Goal: Use online tool/utility: Utilize a website feature to perform a specific function

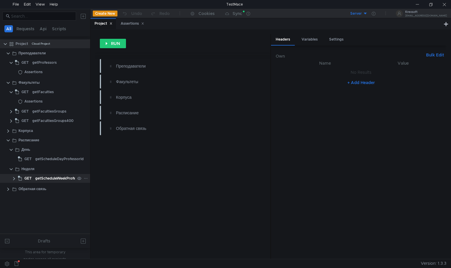
click at [59, 179] on div "getScheduleWeekProfessorIds" at bounding box center [61, 178] width 53 height 9
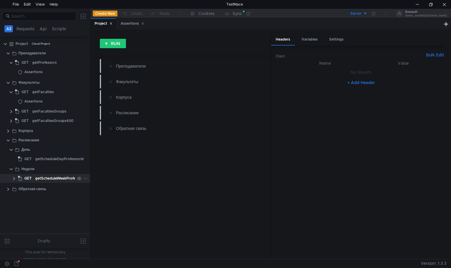
click at [13, 178] on clr-icon at bounding box center [14, 178] width 5 height 5
click at [144, 24] on icon at bounding box center [143, 24] width 2 height 2
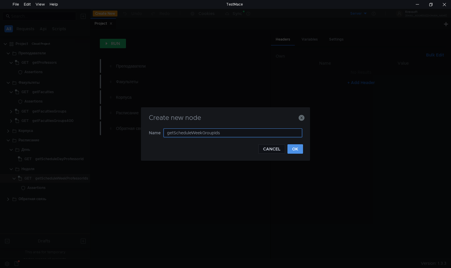
type input "getScheduleWeekGroupIds"
click at [290, 146] on button "OK" at bounding box center [296, 148] width 16 height 9
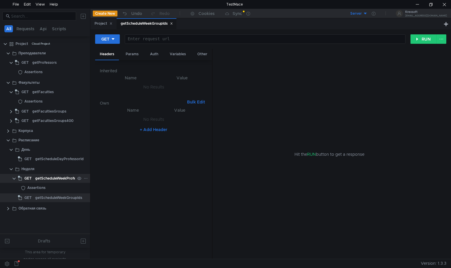
click at [67, 178] on div "getScheduleWeekProfessorIds" at bounding box center [61, 178] width 53 height 9
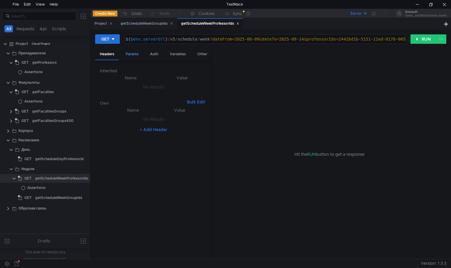
click at [127, 54] on div "Params" at bounding box center [132, 54] width 22 height 11
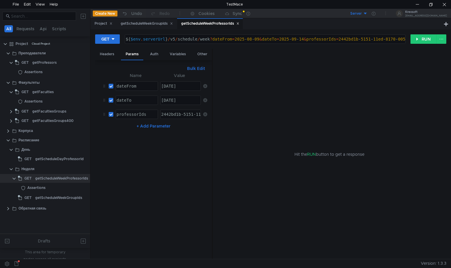
type textarea "dateFrom"
click at [146, 88] on div "dateFrom" at bounding box center [136, 91] width 42 height 14
click at [48, 200] on div "getScheduleWeekGroupIds" at bounding box center [58, 197] width 47 height 9
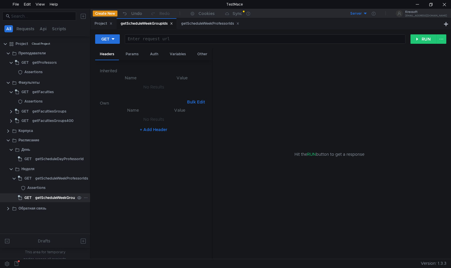
click at [48, 200] on div "getScheduleWeekGroupIds" at bounding box center [58, 197] width 47 height 9
click at [135, 58] on div "Params" at bounding box center [132, 54] width 22 height 11
click at [156, 95] on button "+ Add Parameter" at bounding box center [153, 94] width 39 height 7
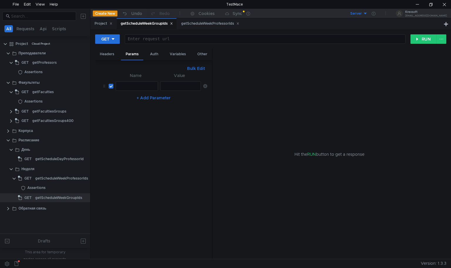
click at [119, 88] on div at bounding box center [136, 91] width 42 height 14
paste textarea "dateFrom"
type textarea "dateFrom"
click at [199, 26] on div "getScheduleWeekProfessorIds" at bounding box center [210, 24] width 58 height 6
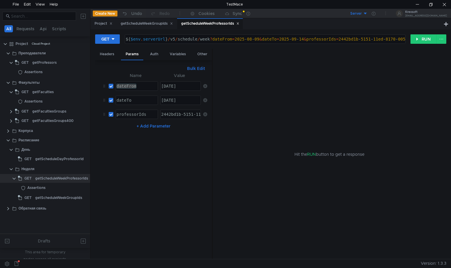
type textarea "${$env.serverUrl}/v5/schedule/week?dateFrom=[DATE]&dateTo=[DATE]&professorIds=2…"
drag, startPoint x: 210, startPoint y: 39, endPoint x: 113, endPoint y: 36, distance: 96.7
click at [113, 36] on div "GET ${$env.serverUrl}/v5/schedule/week?dateFrom=[DATE]&dateTo=[DATE]&professorI…" at bounding box center [253, 39] width 316 height 10
click at [151, 24] on div "getScheduleWeekGroupIds" at bounding box center [147, 24] width 52 height 6
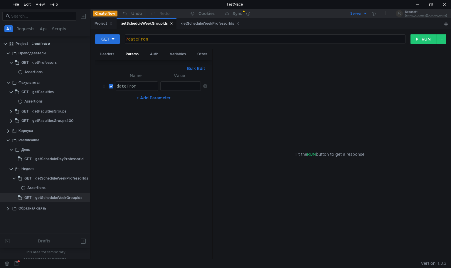
click at [126, 38] on div "? dateFrom" at bounding box center [265, 44] width 280 height 14
paste textarea "${$env.serverUrl}/v5/schedule/week"
type textarea "${$env.serverUrl}/v5/schedule/week?dateFrom"
click at [197, 23] on div "getScheduleWeekProfessorIds" at bounding box center [210, 24] width 58 height 6
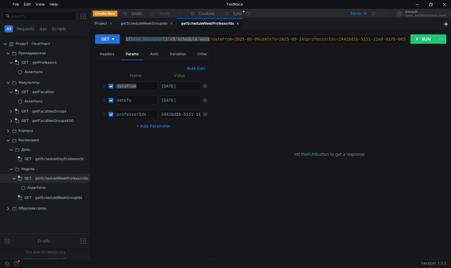
type textarea "[DATE]"
click at [186, 82] on div "[DATE]" at bounding box center [181, 86] width 40 height 9
click at [146, 26] on div "getScheduleWeekGroupIds" at bounding box center [147, 24] width 52 height 6
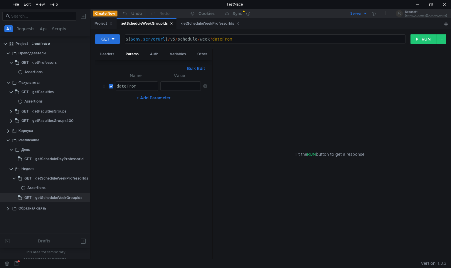
click at [175, 84] on div at bounding box center [180, 91] width 40 height 14
paste textarea "[DATE]"
type textarea "[DATE]"
click at [165, 95] on button "+ Add Parameter" at bounding box center [153, 97] width 39 height 7
click at [199, 23] on div "getScheduleWeekProfessorIds" at bounding box center [210, 24] width 58 height 6
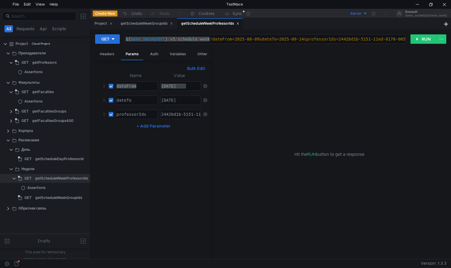
click at [146, 105] on td "dateTo הההההההההההההההההההההההההההההההההההההההההההההההההההההההההההההההההההההההה…" at bounding box center [135, 100] width 45 height 14
type textarea "dateTo"
click at [144, 99] on div "dateTo" at bounding box center [136, 105] width 42 height 14
click at [148, 23] on div "getScheduleWeekGroupIds" at bounding box center [147, 24] width 52 height 6
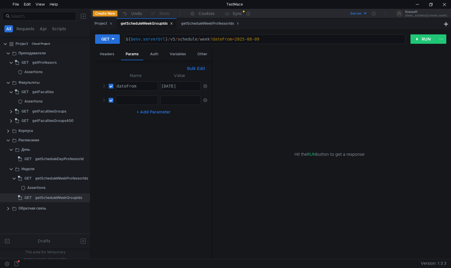
click at [133, 100] on div at bounding box center [136, 105] width 42 height 14
paste textarea "dateTo"
type textarea "dateTo"
click at [200, 30] on div "GET ${$env.serverUrl}/v5/schedule/week?dateFrom ${ $env . serverUrl } / v5 / sc…" at bounding box center [270, 143] width 361 height 229
click at [204, 26] on div "getScheduleWeekProfessorIds" at bounding box center [210, 24] width 58 height 6
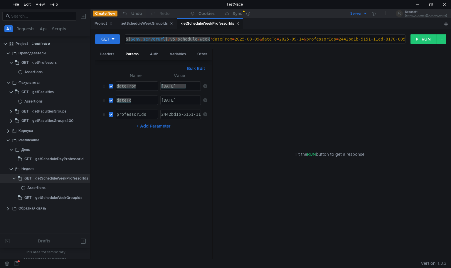
type textarea "[DATE]"
click at [189, 102] on div "[DATE]" at bounding box center [180, 105] width 40 height 14
click at [142, 22] on div "getScheduleWeekGroupIds" at bounding box center [147, 24] width 52 height 6
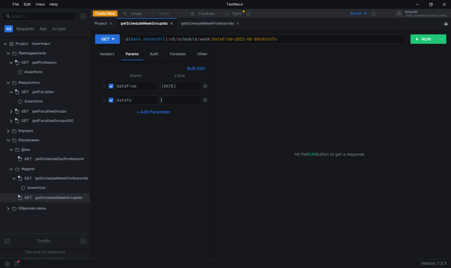
click at [169, 104] on div at bounding box center [180, 105] width 40 height 14
paste textarea "[DATE]"
type textarea "[DATE]"
click at [164, 113] on button "+ Add Parameter" at bounding box center [153, 111] width 39 height 7
click at [150, 118] on div "ההההההההההההההההההההההההההההההההההההההההההההההההההההההההההההההההההההההההההההההה…" at bounding box center [137, 114] width 42 height 9
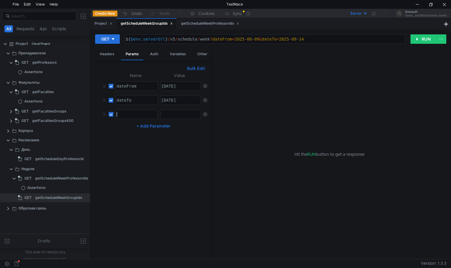
click at [142, 116] on div at bounding box center [136, 119] width 42 height 14
paste textarea "groupIds"
type textarea "groupIds"
click at [32, 110] on div "getFacultiesGroups" at bounding box center [49, 111] width 34 height 9
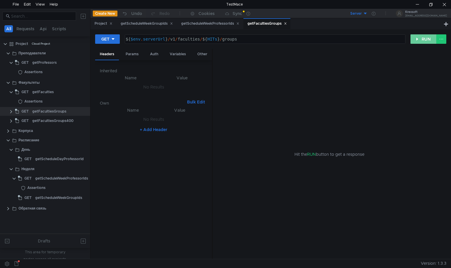
click at [429, 38] on button "RUN" at bounding box center [424, 38] width 26 height 9
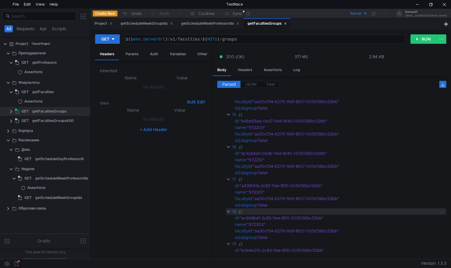
scroll to position [516, 0]
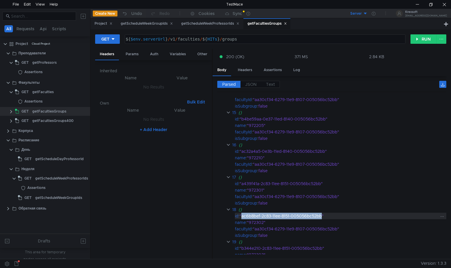
drag, startPoint x: 243, startPoint y: 213, endPoint x: 323, endPoint y: 212, distance: 79.9
click at [323, 213] on div ""ac6b8bef-2c83-11ee-8151-005056bc52bb"" at bounding box center [339, 216] width 199 height 6
copy div "ac6b8bef-2c83-11ee-8151-005056bc52bb"
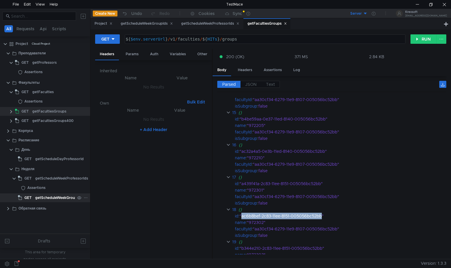
click at [51, 199] on div "getScheduleWeekGroupIds" at bounding box center [58, 197] width 47 height 9
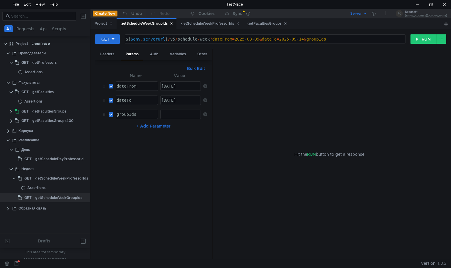
click at [185, 113] on div at bounding box center [180, 119] width 40 height 14
paste textarea "ac6b8bef-2c83-11ee-8151-005056bc52bb"
type textarea "ac6b8bef-2c83-11ee-8151-005056bc52bb"
click at [413, 39] on button "RUN" at bounding box center [424, 38] width 26 height 9
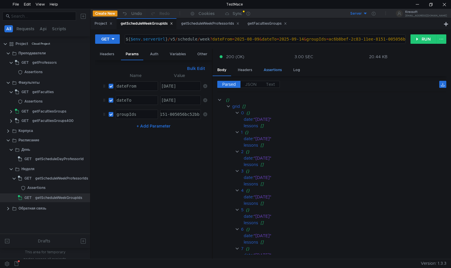
click at [270, 69] on div "Assertions" at bounding box center [273, 70] width 28 height 11
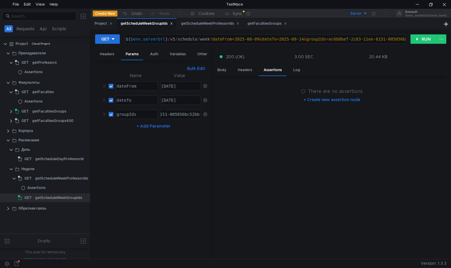
click at [308, 99] on button "+ Create new assertion node" at bounding box center [332, 99] width 66 height 9
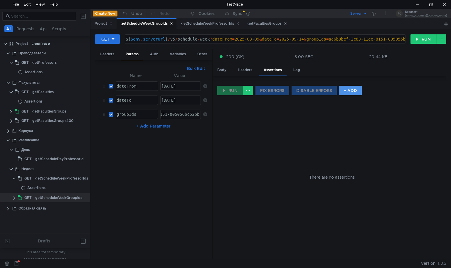
click at [348, 93] on button "+ ADD" at bounding box center [350, 90] width 23 height 9
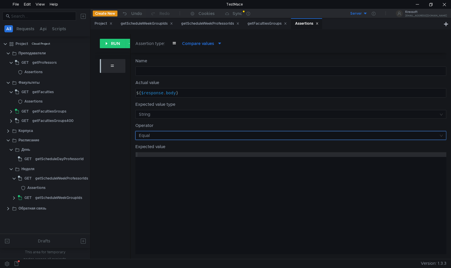
click at [161, 134] on input at bounding box center [289, 135] width 300 height 8
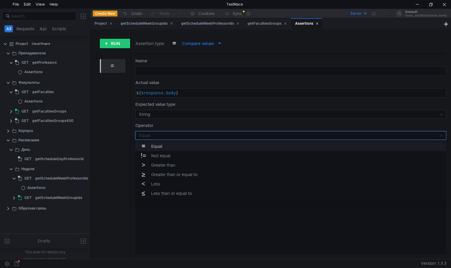
click at [106, 108] on div at bounding box center [225, 134] width 451 height 268
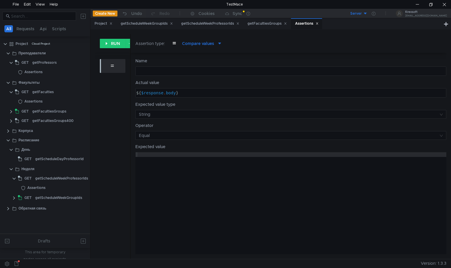
click at [200, 46] on span "Compare values" at bounding box center [198, 43] width 32 height 6
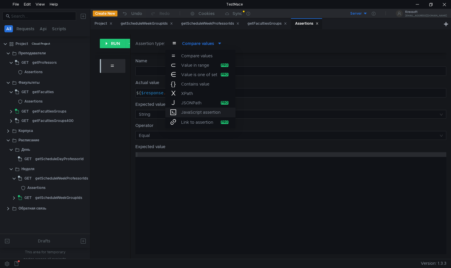
click at [199, 113] on span "JavaScript assertion" at bounding box center [200, 112] width 39 height 6
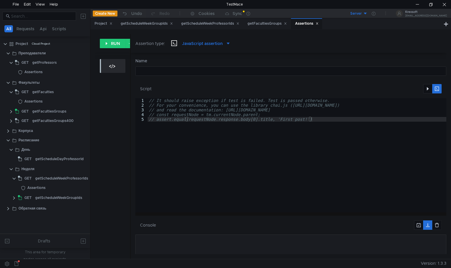
click at [181, 138] on div "// It should raise exception if test is failed. Test is passed otherwise. // Fo…" at bounding box center [297, 160] width 299 height 124
type textarea "// const requestNode = tm.currentNode.parent; // assert.equal(requestNode.respo…"
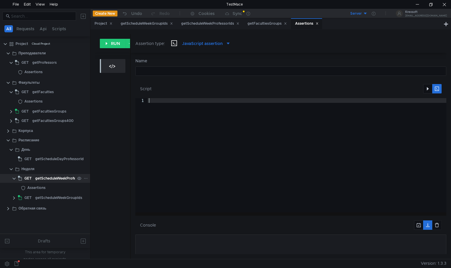
click at [44, 182] on div "getScheduleWeekProfessorIds" at bounding box center [61, 178] width 53 height 9
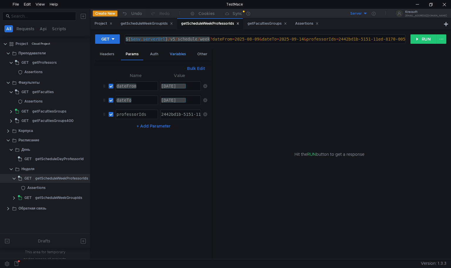
click at [180, 57] on div "Variables" at bounding box center [178, 54] width 26 height 11
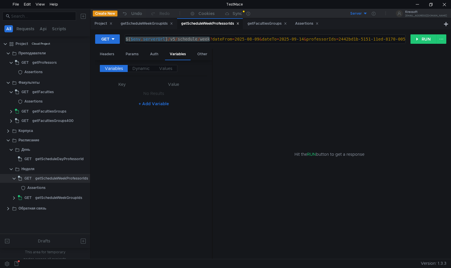
click at [262, 58] on div "Hit the RUN button to get a response" at bounding box center [330, 154] width 220 height 211
click at [37, 185] on div "Assertions" at bounding box center [36, 187] width 18 height 9
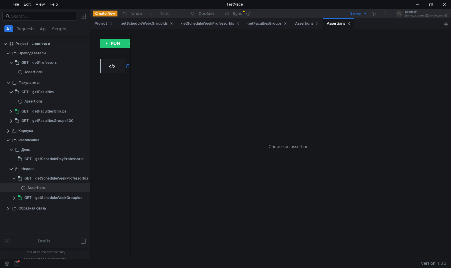
click at [106, 68] on div "custom script" at bounding box center [111, 66] width 13 height 10
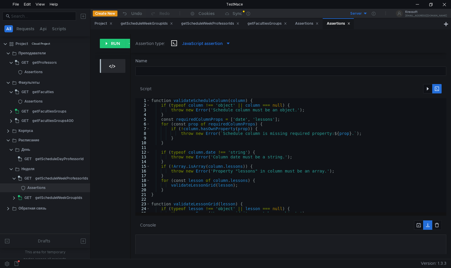
click at [131, 114] on div "Name הההההההההההההההההההההההההההההההההההההההההההההההההההההההההההההההההההההההההה…" at bounding box center [289, 156] width 316 height 206
click at [270, 155] on div "function validateScheduleColumn ( column ) { if ( typeof column !== 'object' ||…" at bounding box center [361, 159] width 422 height 122
type textarea "throw e; }"
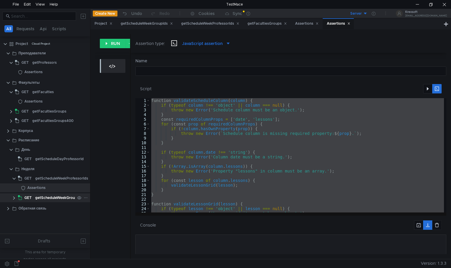
click at [16, 200] on div "GET getScheduleWeekGroupIds" at bounding box center [45, 197] width 90 height 9
click at [16, 200] on clr-icon at bounding box center [14, 198] width 5 height 5
click at [23, 206] on clr-icon at bounding box center [23, 207] width 5 height 5
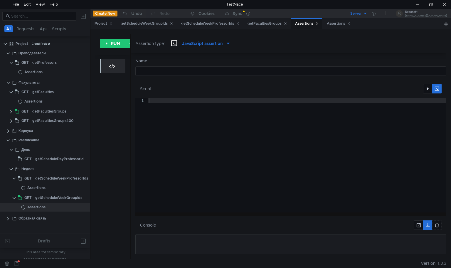
click at [186, 157] on div at bounding box center [297, 160] width 299 height 124
paste textarea "}"
type textarea "}"
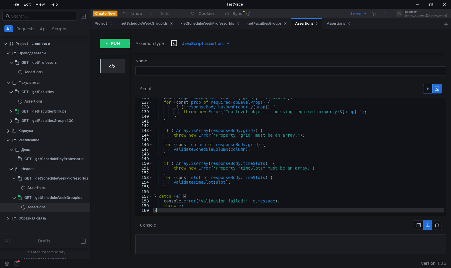
click at [426, 90] on button "button" at bounding box center [427, 88] width 9 height 9
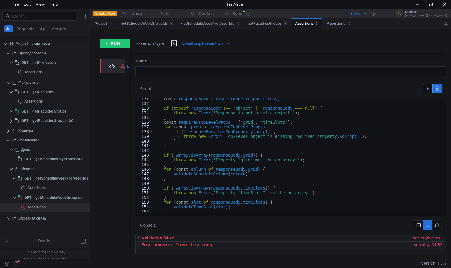
scroll to position [640, 0]
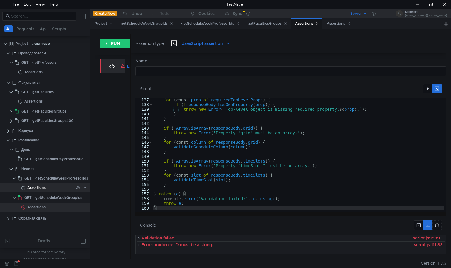
click at [40, 187] on div "Assertions" at bounding box center [36, 187] width 18 height 9
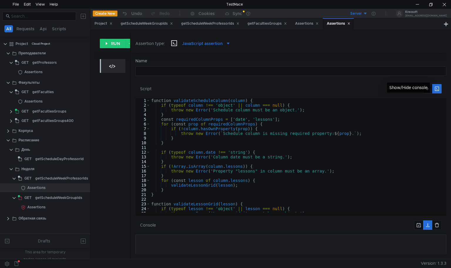
click at [429, 88] on div "Show/Hide console" at bounding box center [408, 88] width 43 height 10
click at [425, 91] on button "button" at bounding box center [427, 88] width 9 height 9
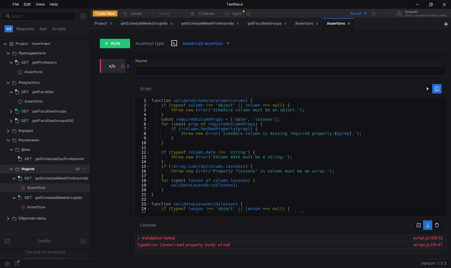
click at [45, 170] on div "Неделя" at bounding box center [47, 169] width 52 height 9
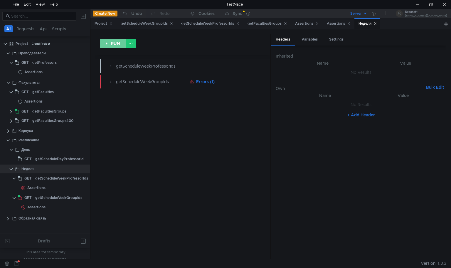
click at [112, 44] on button "RUN" at bounding box center [113, 43] width 26 height 9
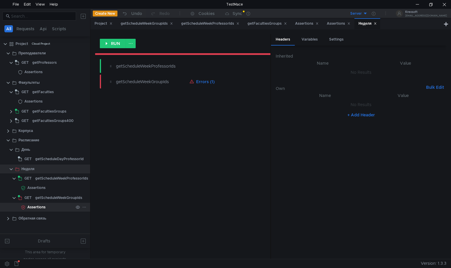
click at [48, 205] on div "Assertions" at bounding box center [50, 207] width 46 height 9
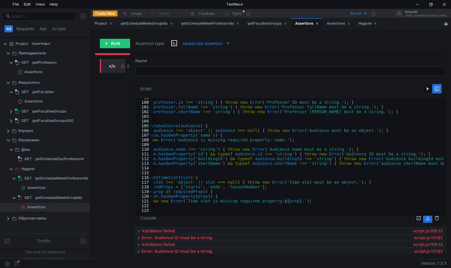
scroll to position [0, 38]
click at [50, 199] on div "getScheduleWeekGroupIds" at bounding box center [58, 197] width 47 height 9
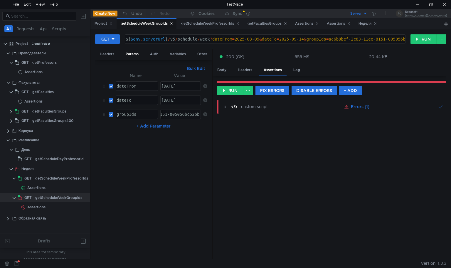
click at [232, 95] on div "RUN FIX ERRORS DISABLE ERRORS + ADD custom script Errors (1)" at bounding box center [331, 168] width 229 height 172
click at [232, 90] on button "RUN" at bounding box center [230, 90] width 26 height 9
click at [223, 68] on div "Body" at bounding box center [222, 70] width 19 height 11
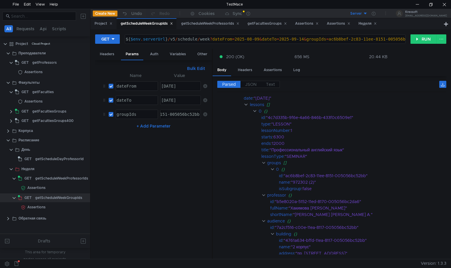
scroll to position [706, 0]
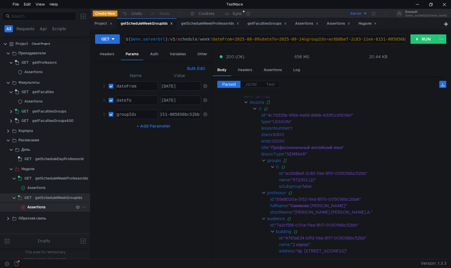
click at [40, 209] on div "Assertions" at bounding box center [36, 207] width 18 height 9
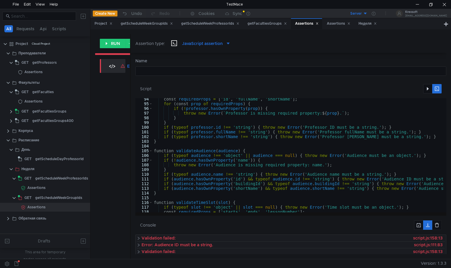
scroll to position [438, 0]
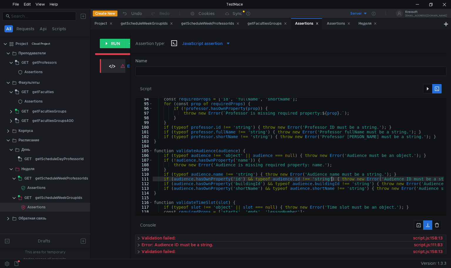
click at [331, 179] on div "const requiredProps = [ 'id' , 'fullName' , 'shortName' ] ; for ( const prop of…" at bounding box center [364, 158] width 422 height 122
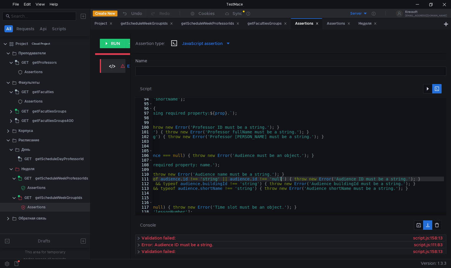
scroll to position [0, 116]
click at [400, 179] on div "const requiredProps = [ 'id' , 'fullName' , 'shortName' ] ; for ( const prop of…" at bounding box center [247, 158] width 422 height 122
click at [427, 86] on button "button" at bounding box center [427, 88] width 9 height 9
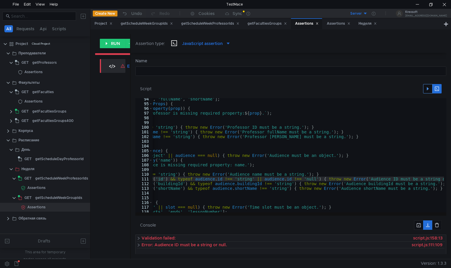
scroll to position [0, 75]
click at [264, 179] on div "const requiredProps = [ 'id' , 'fullName' , 'shortName' ] ; for ( const prop of…" at bounding box center [288, 158] width 422 height 122
click at [425, 90] on button "button" at bounding box center [427, 88] width 9 height 9
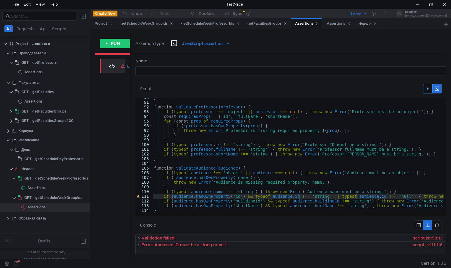
scroll to position [422, 0]
click at [270, 195] on div "} function validateProfessor ( professor ) { if ( typeof professor !== 'object'…" at bounding box center [364, 155] width 422 height 122
click at [254, 194] on div "} function validateProfessor ( professor ) { if ( typeof professor !== 'object'…" at bounding box center [364, 155] width 422 height 122
click at [415, 195] on div "} function validateProfessor ( professor ) { if ( typeof professor !== 'object'…" at bounding box center [364, 155] width 422 height 122
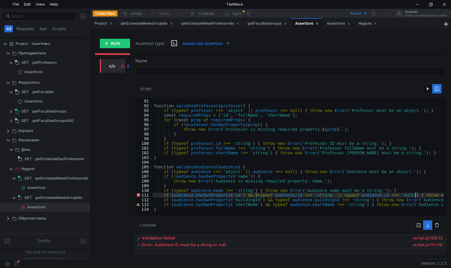
scroll to position [0, 19]
click at [429, 90] on button "button" at bounding box center [427, 88] width 9 height 9
click at [360, 194] on div "} function validateProfessor ( professor ) { if ( typeof professor !== 'object'…" at bounding box center [364, 155] width 422 height 122
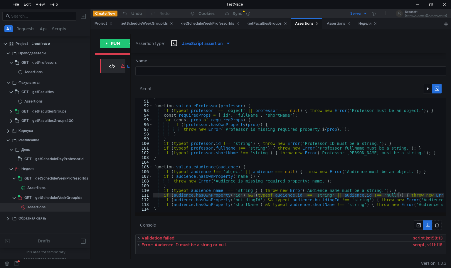
click at [397, 194] on div "} function validateProfessor ( professor ) { if ( typeof professor !== 'object'…" at bounding box center [364, 155] width 422 height 122
click at [385, 194] on div "} function validateProfessor ( professor ) { if ( typeof professor !== 'object'…" at bounding box center [364, 155] width 422 height 122
click at [428, 84] on button "button" at bounding box center [427, 88] width 9 height 9
click at [428, 85] on button "button" at bounding box center [427, 88] width 9 height 9
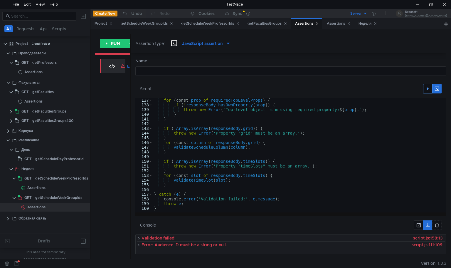
scroll to position [639, 0]
type textarea "}"
click at [215, 184] on div "for ( const prop of requiredTopLevelProps ) { if ( ! responseBody . hasOwnPrope…" at bounding box center [364, 159] width 422 height 122
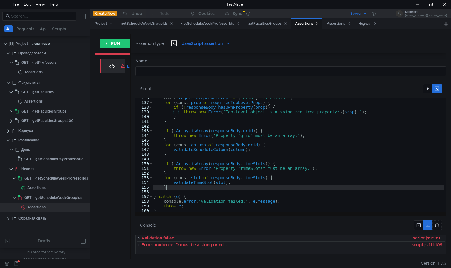
scroll to position [0, 0]
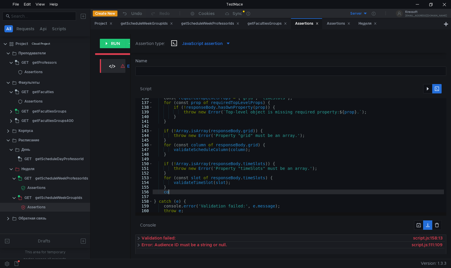
type textarea "con"
